Goal: Find specific page/section: Locate item on page

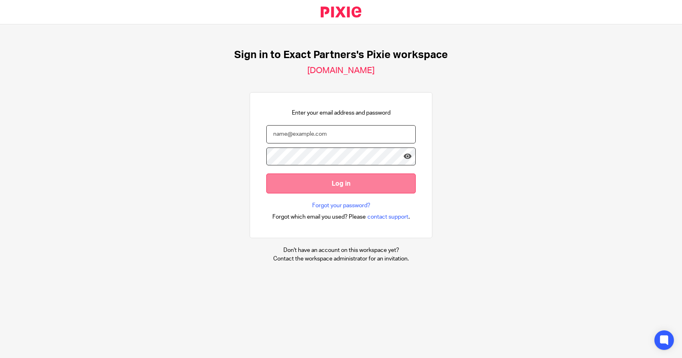
type input "[EMAIL_ADDRESS][DOMAIN_NAME]"
click at [334, 183] on input "Log in" at bounding box center [340, 183] width 149 height 20
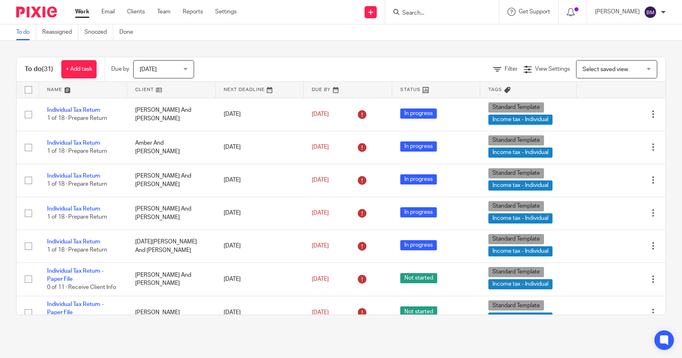
click at [441, 13] on input "Search" at bounding box center [437, 13] width 73 height 7
click at [0, 357] on nordpass-portal at bounding box center [0, 358] width 0 height 0
click at [445, 11] on input "Search" at bounding box center [437, 13] width 73 height 7
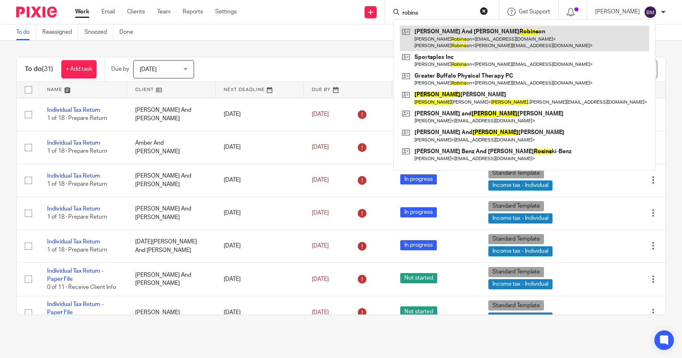
type input "robins"
click at [453, 28] on link at bounding box center [524, 38] width 249 height 25
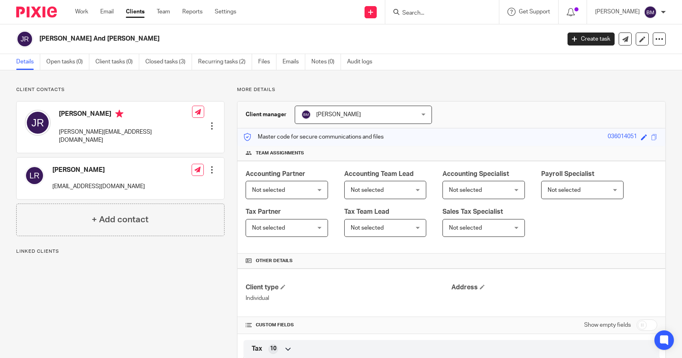
click at [258, 59] on ul "Details Open tasks (0) Client tasks (0) Closed tasks (3) Recurring tasks (2) Fi…" at bounding box center [200, 62] width 368 height 16
click at [263, 60] on link "Files" at bounding box center [267, 62] width 18 height 16
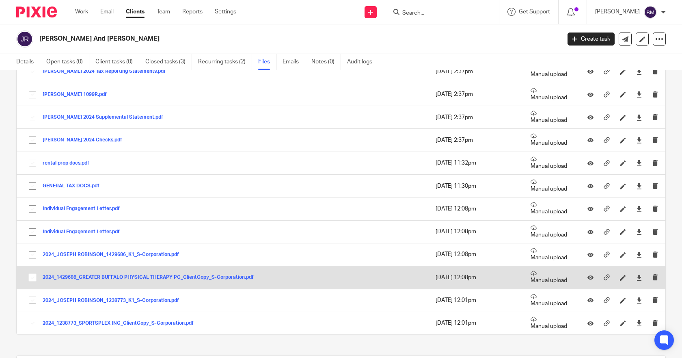
scroll to position [122, 0]
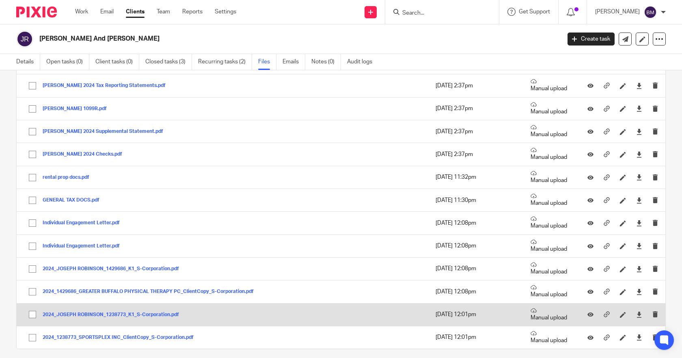
click at [144, 313] on button "2024_JOSEPH ROBINSON_1238773_K1_S-Corporation.pdf" at bounding box center [114, 315] width 142 height 6
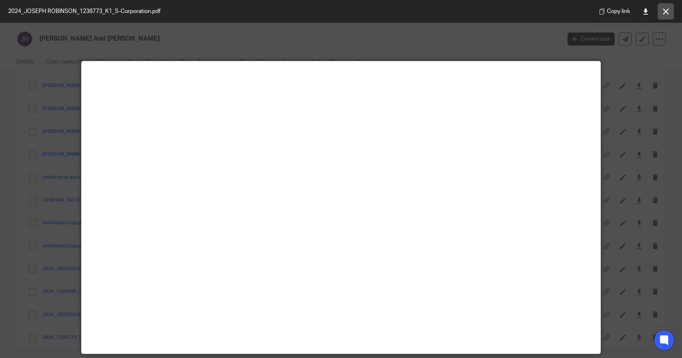
click at [663, 9] on icon at bounding box center [666, 12] width 6 height 6
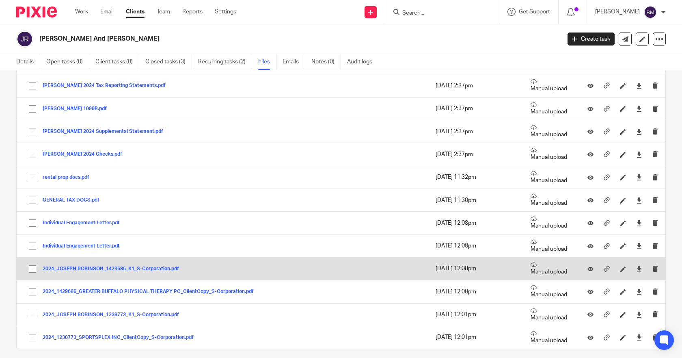
click at [72, 265] on div "2024_JOSEPH ROBINSON_1429686_K1_S-Corporation.pdf" at bounding box center [114, 268] width 142 height 8
click at [89, 267] on button "2024_JOSEPH ROBINSON_1429686_K1_S-Corporation.pdf" at bounding box center [114, 269] width 142 height 6
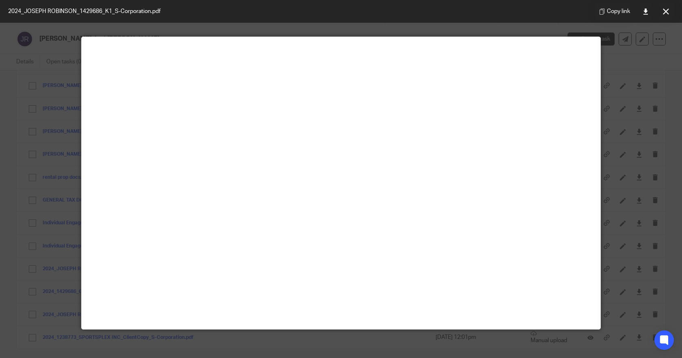
scroll to position [0, 0]
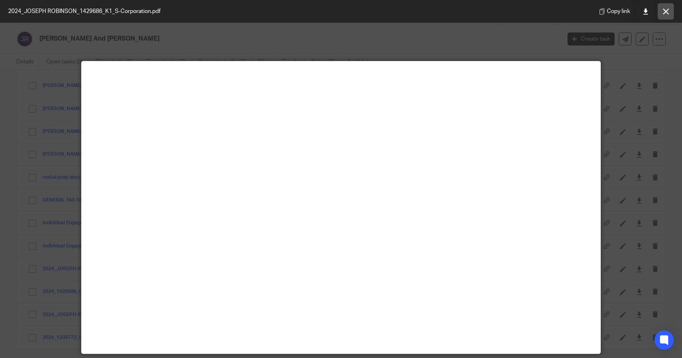
click at [662, 11] on button at bounding box center [665, 11] width 16 height 16
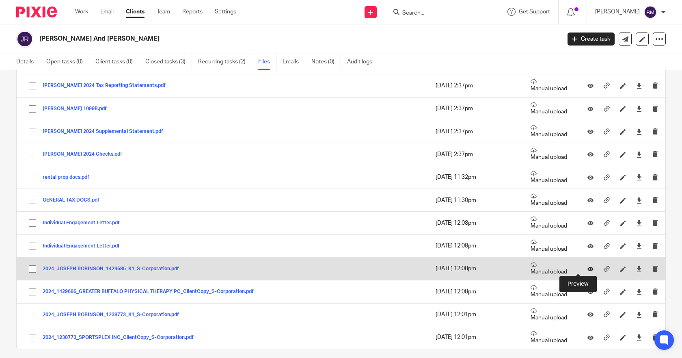
click at [587, 268] on icon at bounding box center [590, 268] width 6 height 6
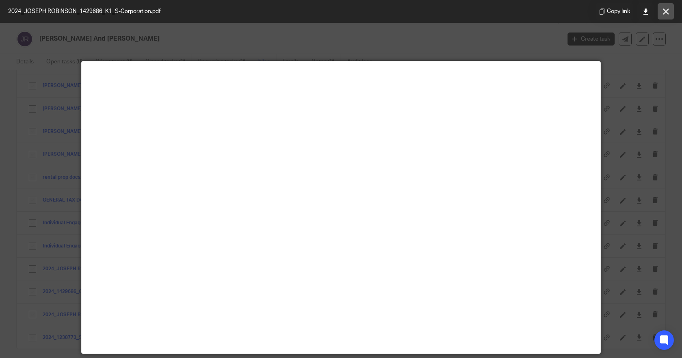
click at [665, 17] on button at bounding box center [665, 11] width 16 height 16
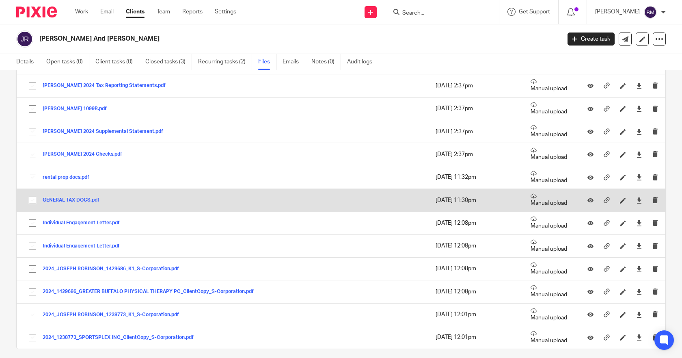
click at [51, 201] on button "GENERAL TAX DOCS.pdf" at bounding box center [74, 200] width 63 height 6
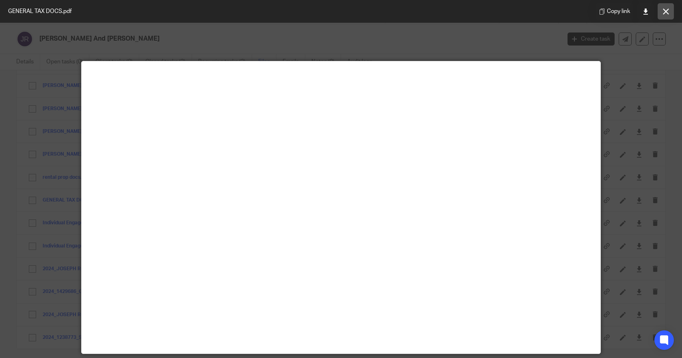
click at [667, 11] on icon at bounding box center [666, 12] width 6 height 6
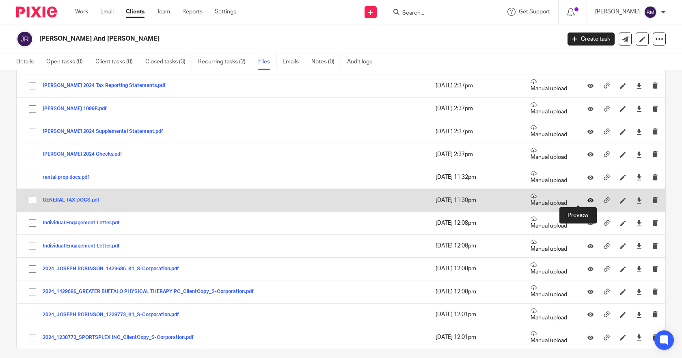
click at [587, 199] on icon at bounding box center [590, 200] width 6 height 6
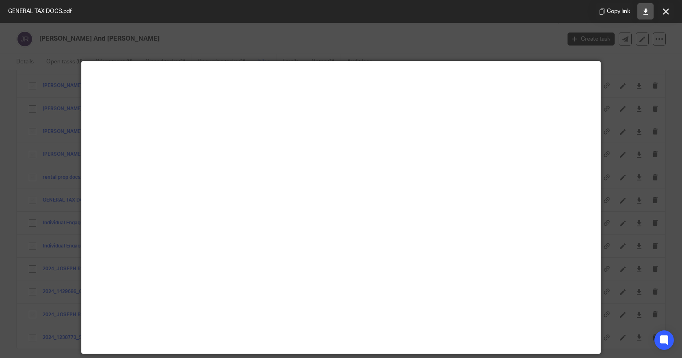
click at [646, 11] on icon at bounding box center [645, 12] width 6 height 6
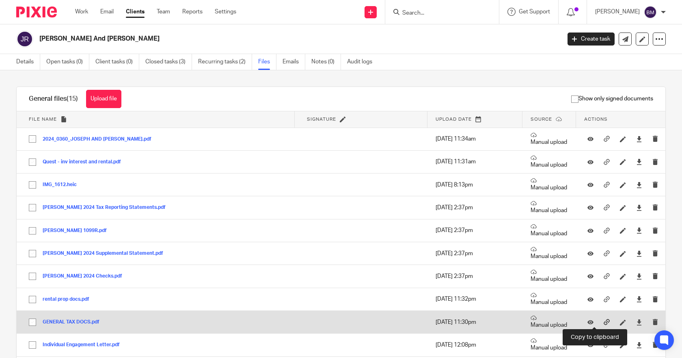
click at [604, 321] on icon at bounding box center [607, 322] width 6 height 6
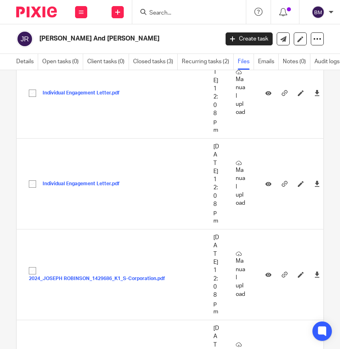
scroll to position [933, 0]
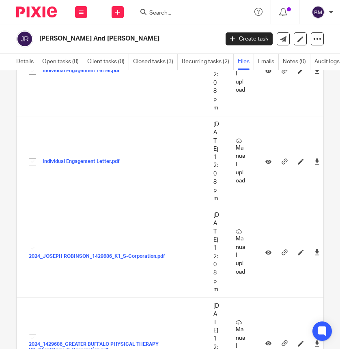
drag, startPoint x: 84, startPoint y: 223, endPoint x: -116, endPoint y: 171, distance: 207.0
click at [0, 171] on html "Work Email Clients Team Reports Settings Work Email Clients Team Reports Settin…" at bounding box center [170, 174] width 340 height 349
checkbox input "true"
drag, startPoint x: 50, startPoint y: 223, endPoint x: -105, endPoint y: 180, distance: 160.5
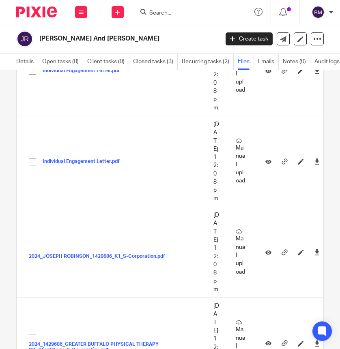
click at [0, 180] on html "Work Email Clients Team Reports Settings Work Email Clients Team Reports Settin…" at bounding box center [170, 174] width 340 height 349
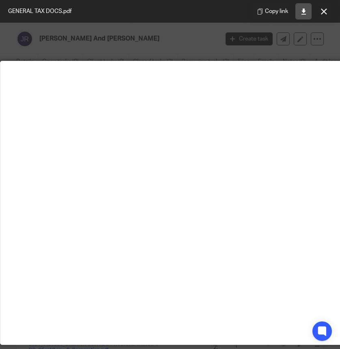
click at [302, 12] on icon at bounding box center [304, 12] width 6 height 6
